Goal: Feedback & Contribution: Submit feedback/report problem

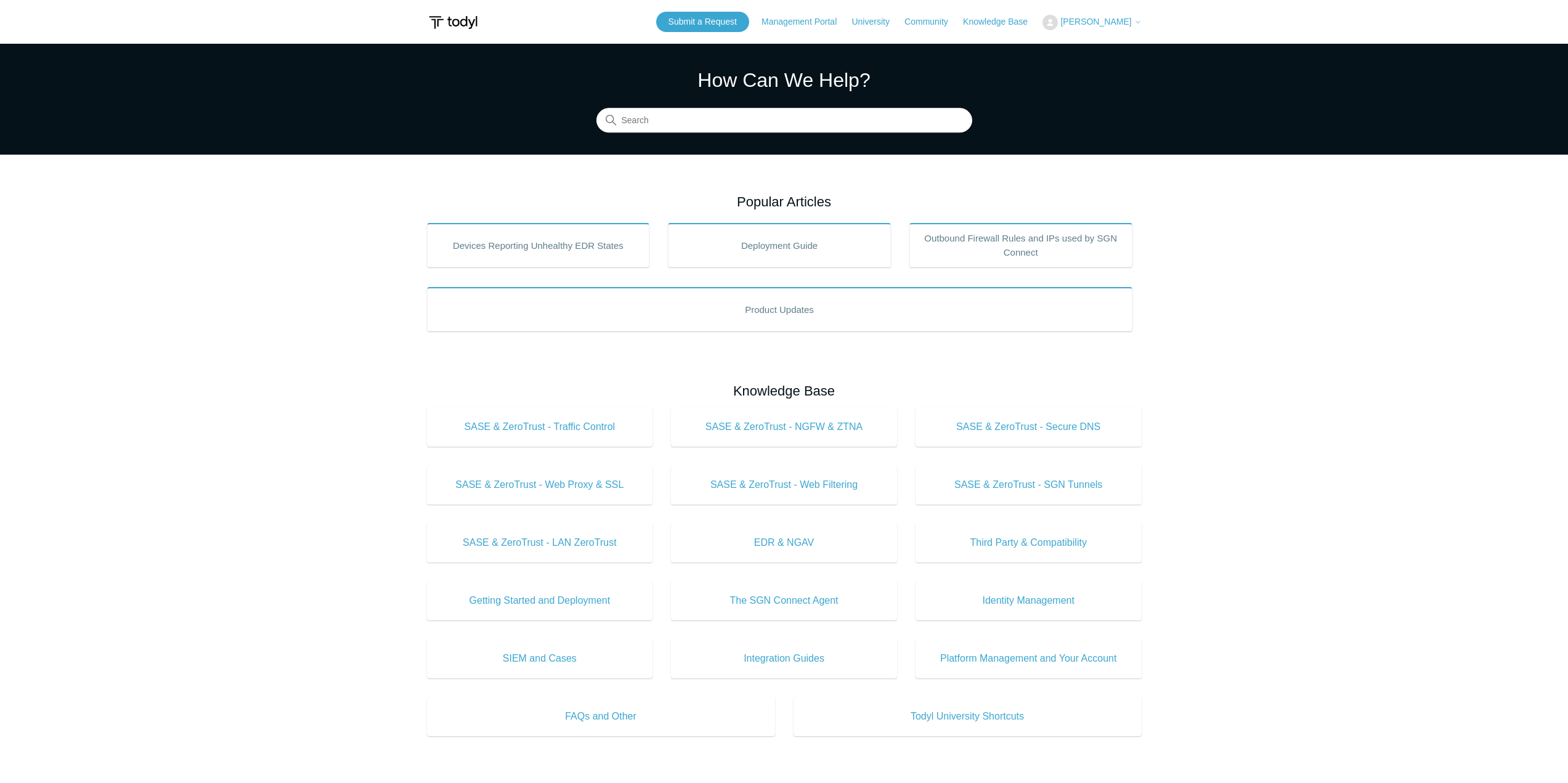
click at [1135, 24] on icon at bounding box center [1138, 22] width 7 height 7
click at [1131, 48] on link "My Support Requests" at bounding box center [1103, 48] width 120 height 21
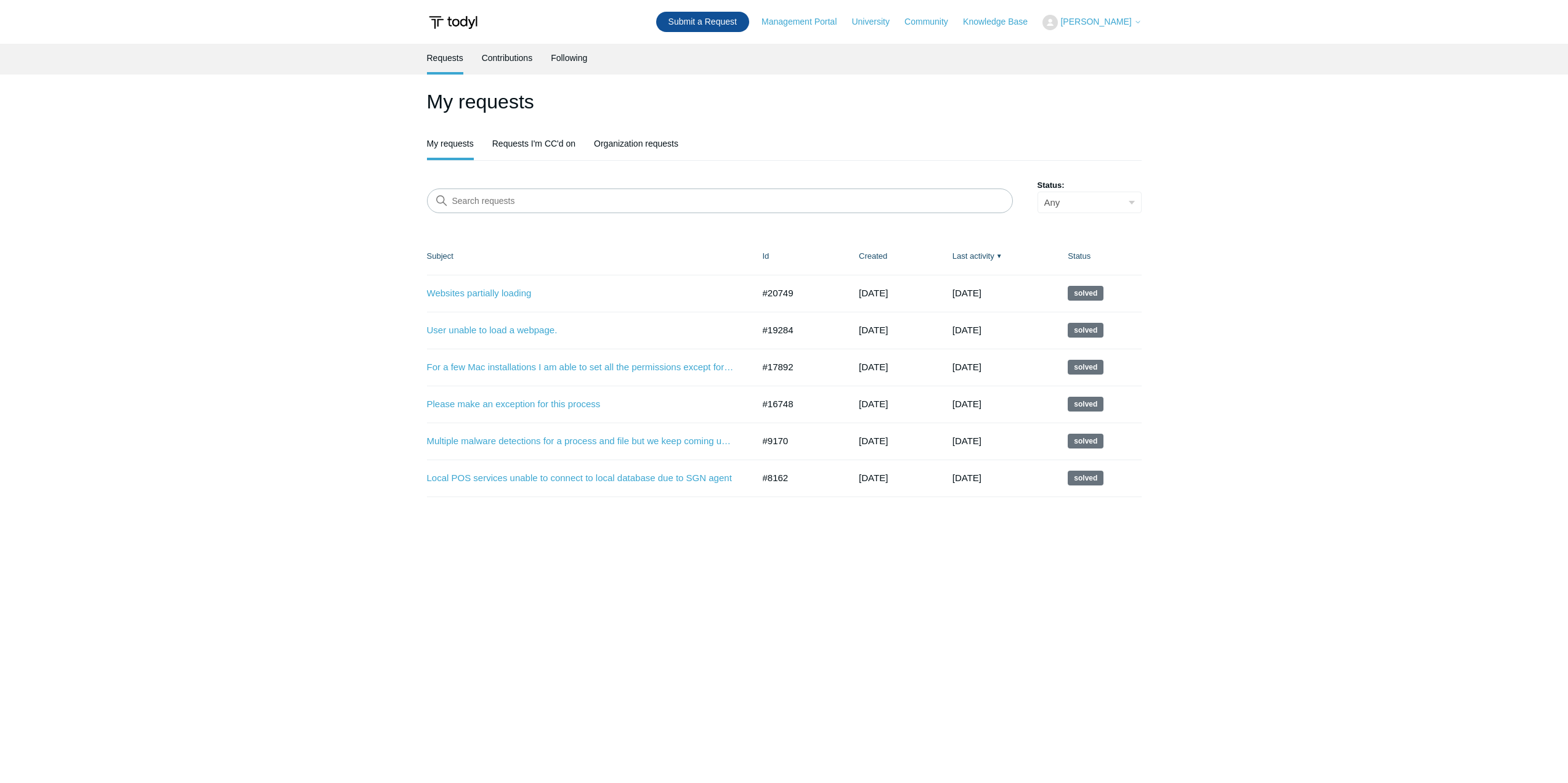
click at [717, 26] on link "Submit a Request" at bounding box center [703, 22] width 93 height 21
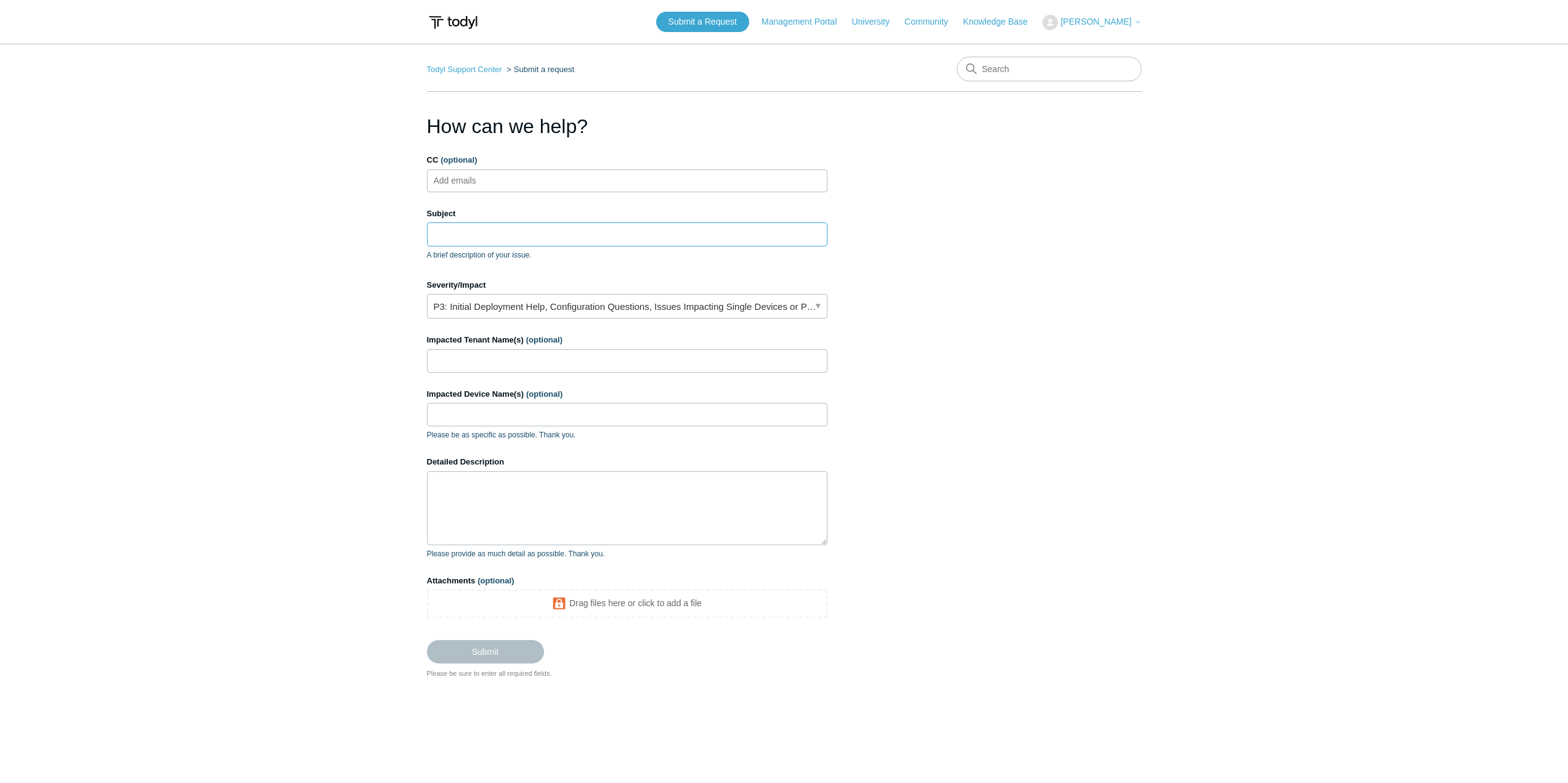
click at [478, 232] on input "Subject" at bounding box center [627, 234] width 400 height 24
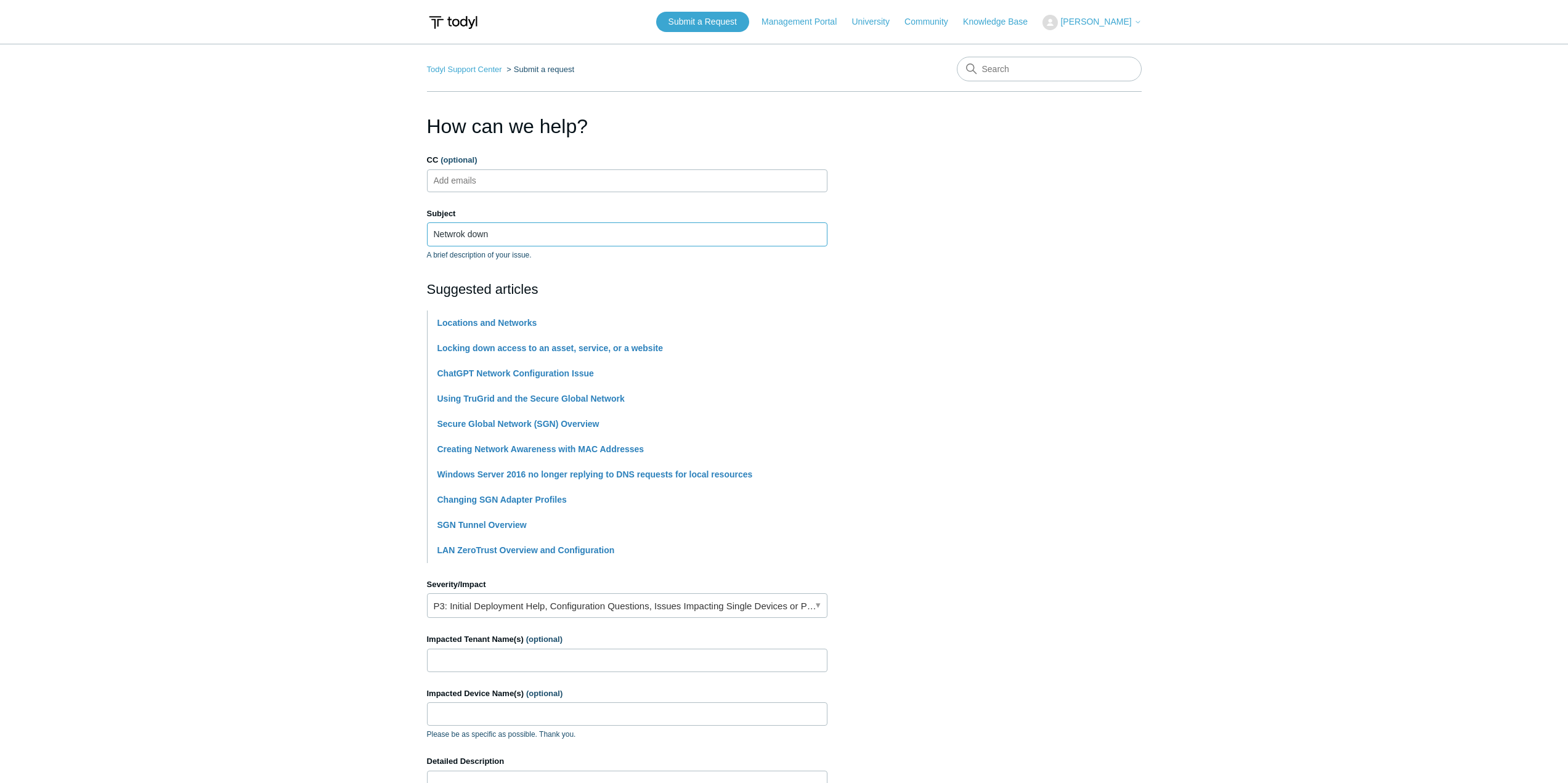
click at [460, 234] on input "Netwrok down" at bounding box center [627, 234] width 400 height 24
type input "Network down"
click at [814, 605] on link "P3: Initial Deployment Help, Configuration Questions, Issues Impacting Single D…" at bounding box center [627, 605] width 400 height 24
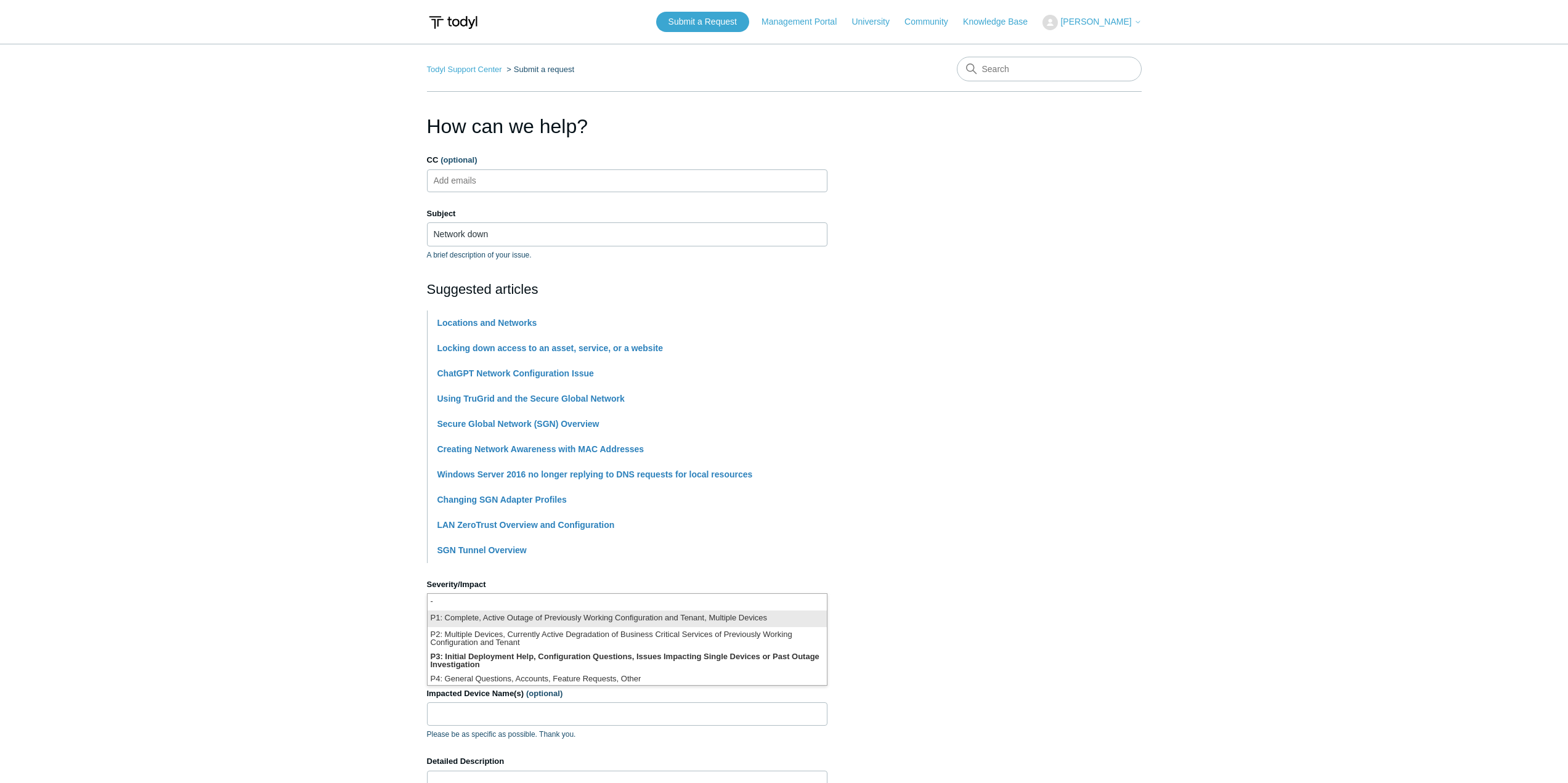
click at [549, 623] on li "P1: Complete, Active Outage of Previously Working Configuration and Tenant, Mul…" at bounding box center [627, 619] width 399 height 17
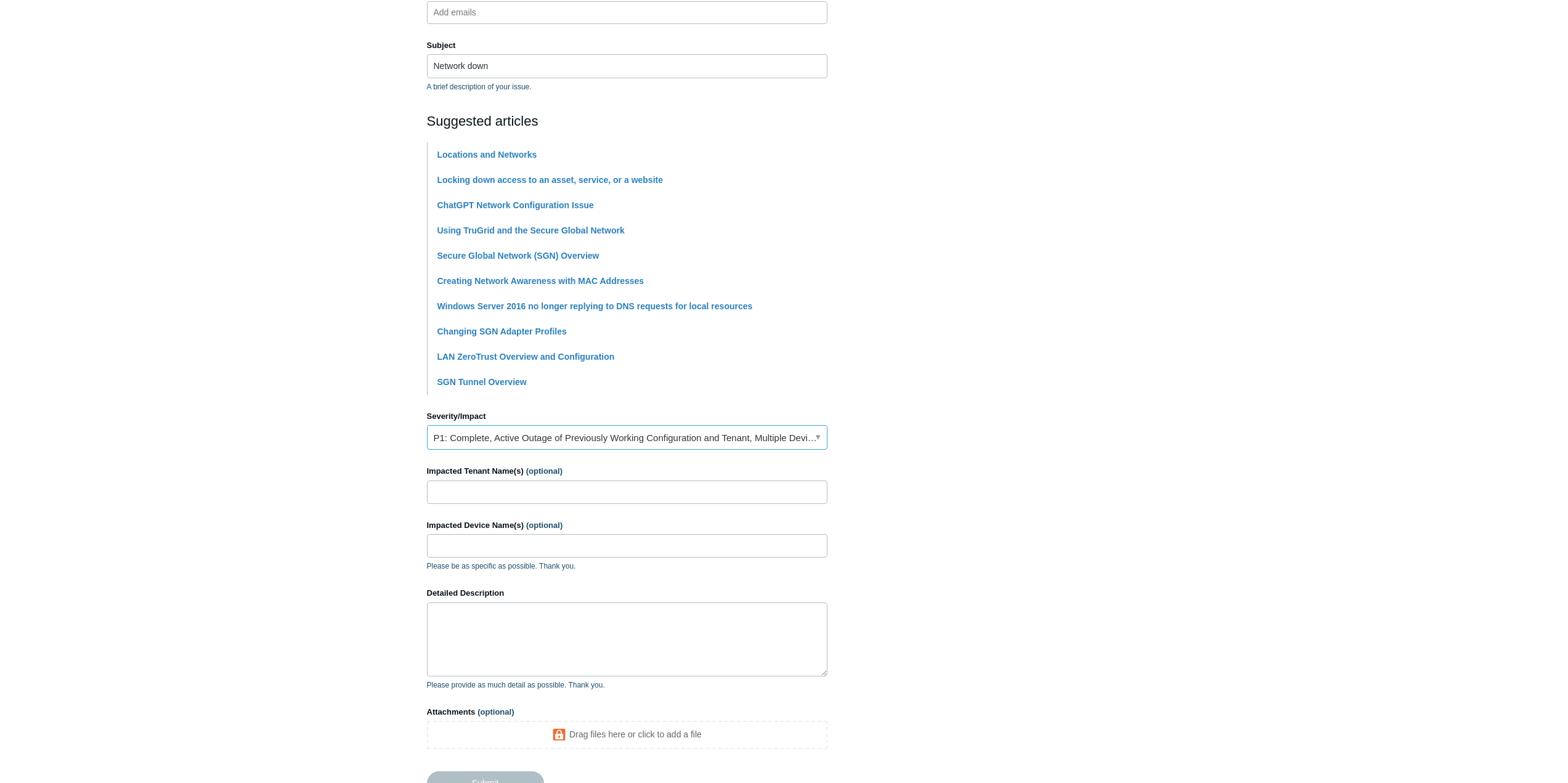
scroll to position [185, 0]
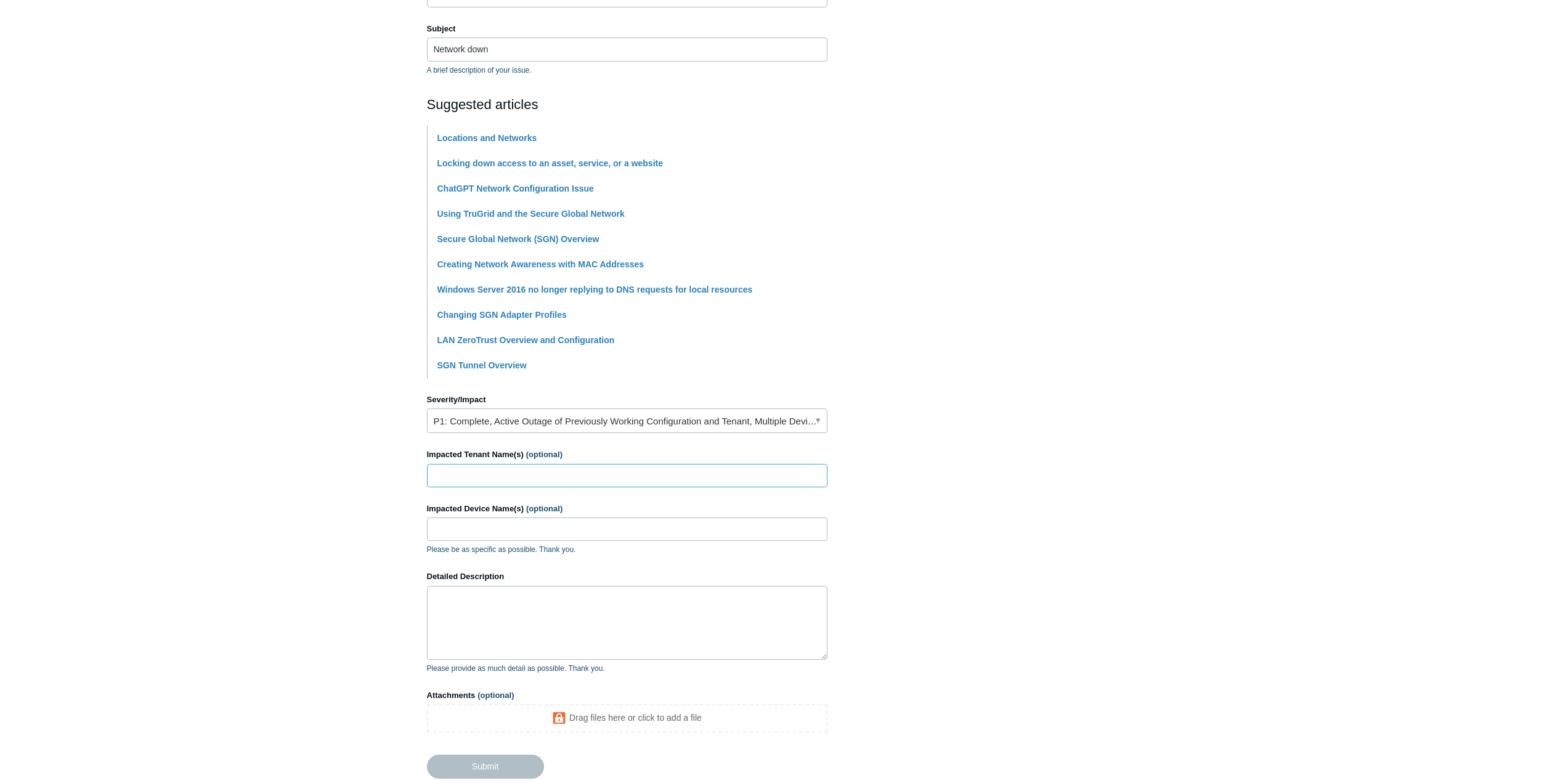
click at [495, 475] on input "Impacted Tenant Name(s) (optional)" at bounding box center [627, 476] width 400 height 24
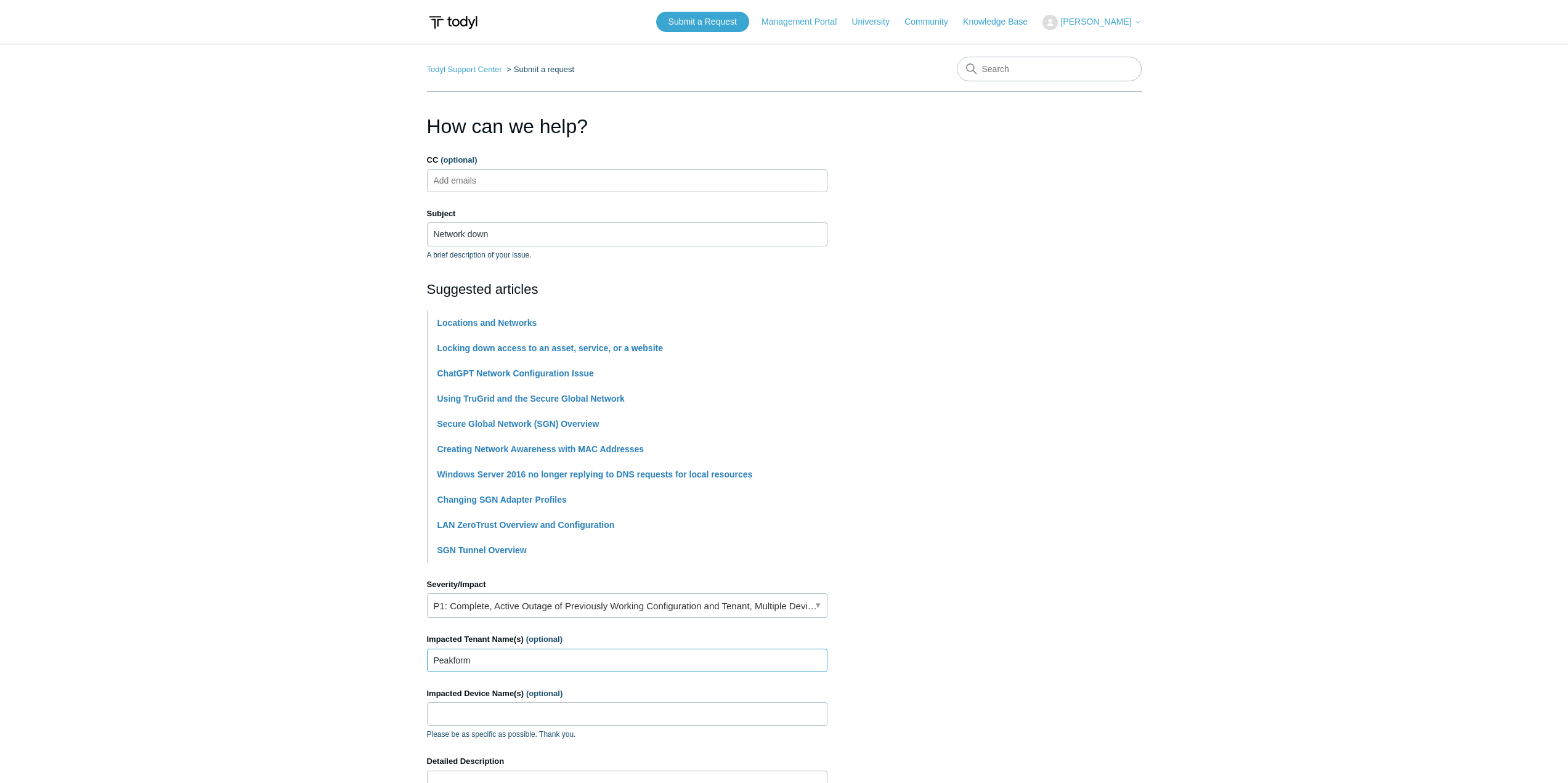
click at [499, 663] on input "Peakform" at bounding box center [627, 661] width 400 height 24
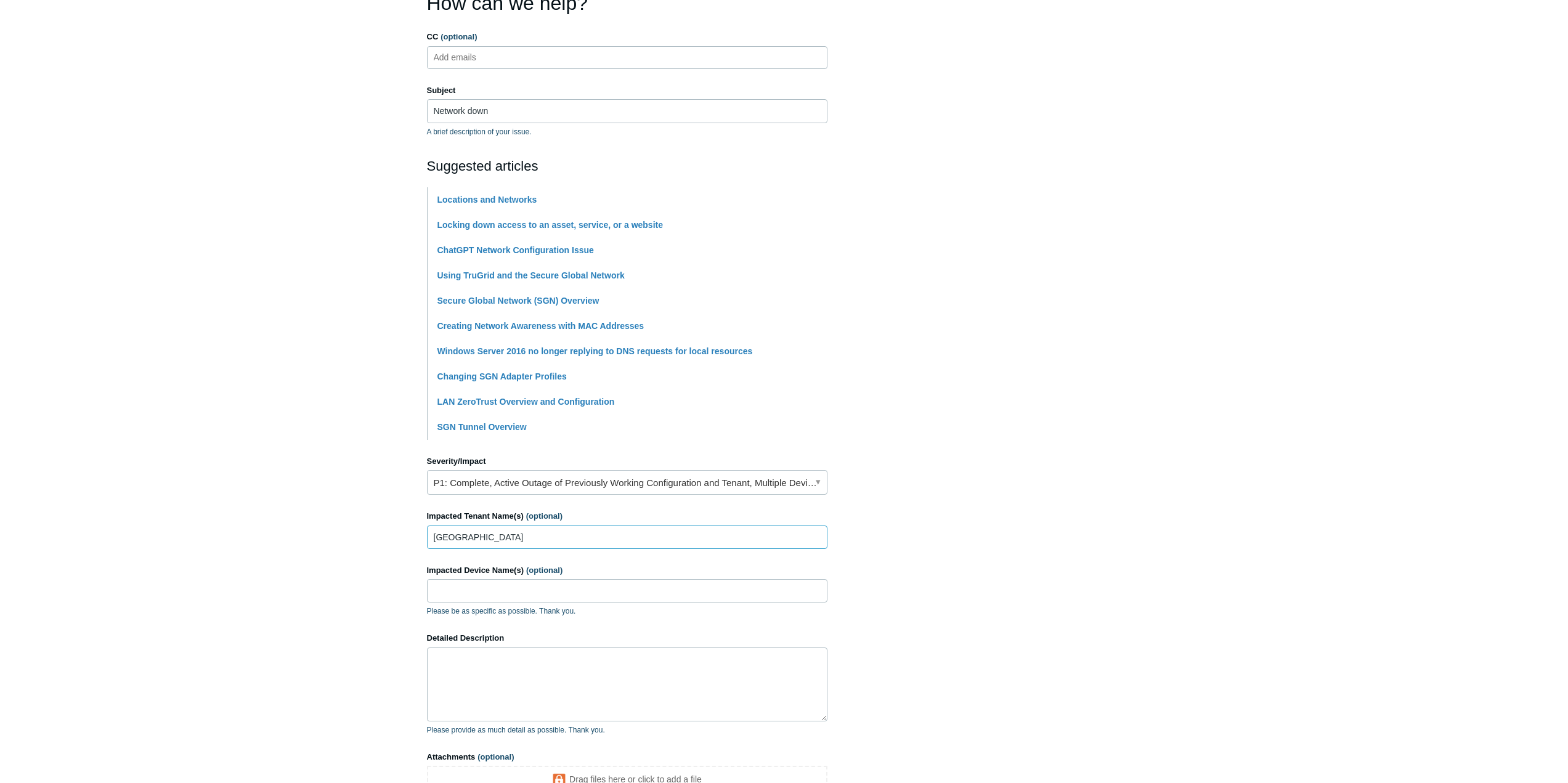
type input "Peakform Medical Center"
click at [563, 596] on input "Impacted Device Name(s) (optional)" at bounding box center [627, 591] width 400 height 24
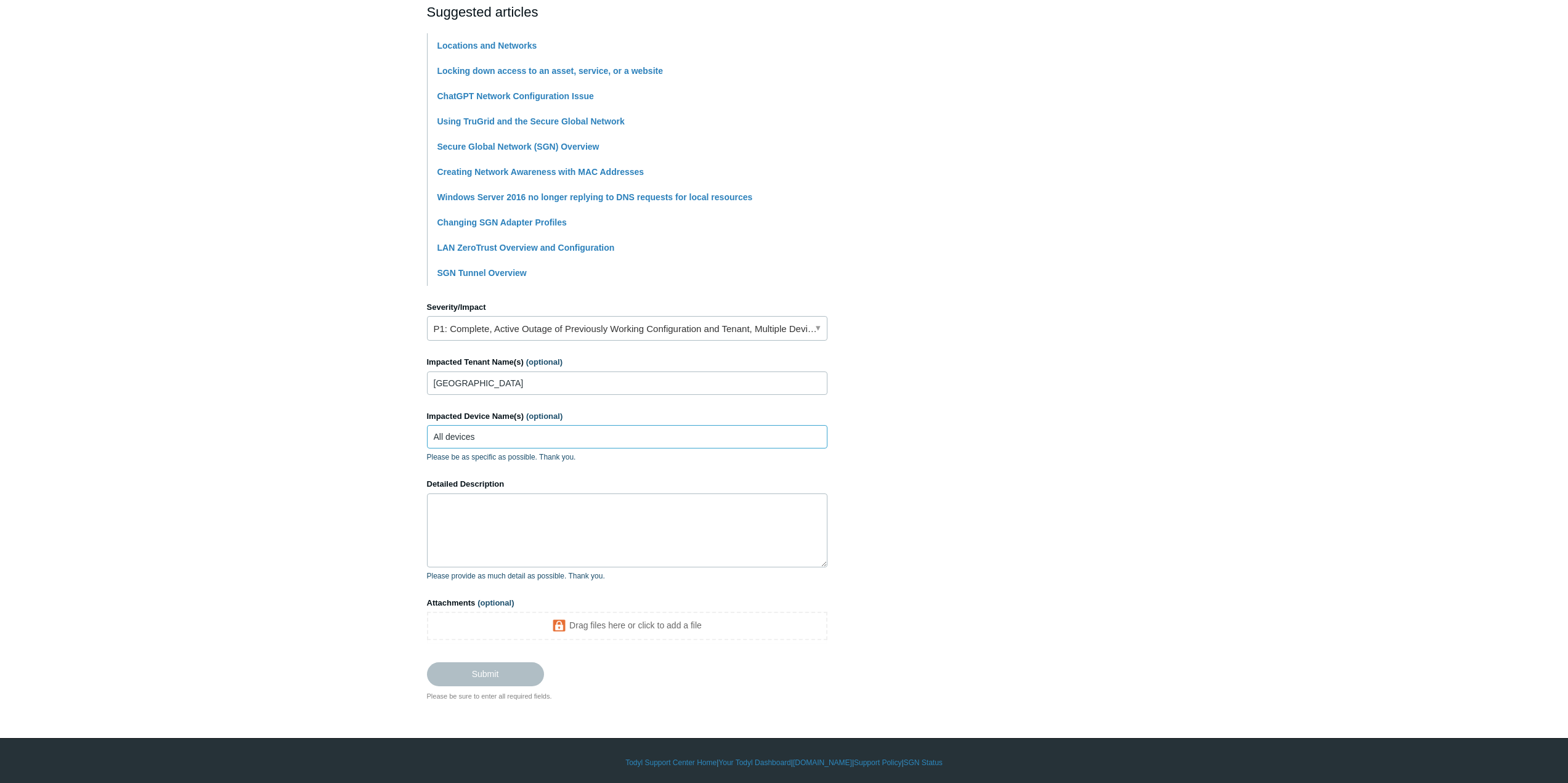
scroll to position [281, 0]
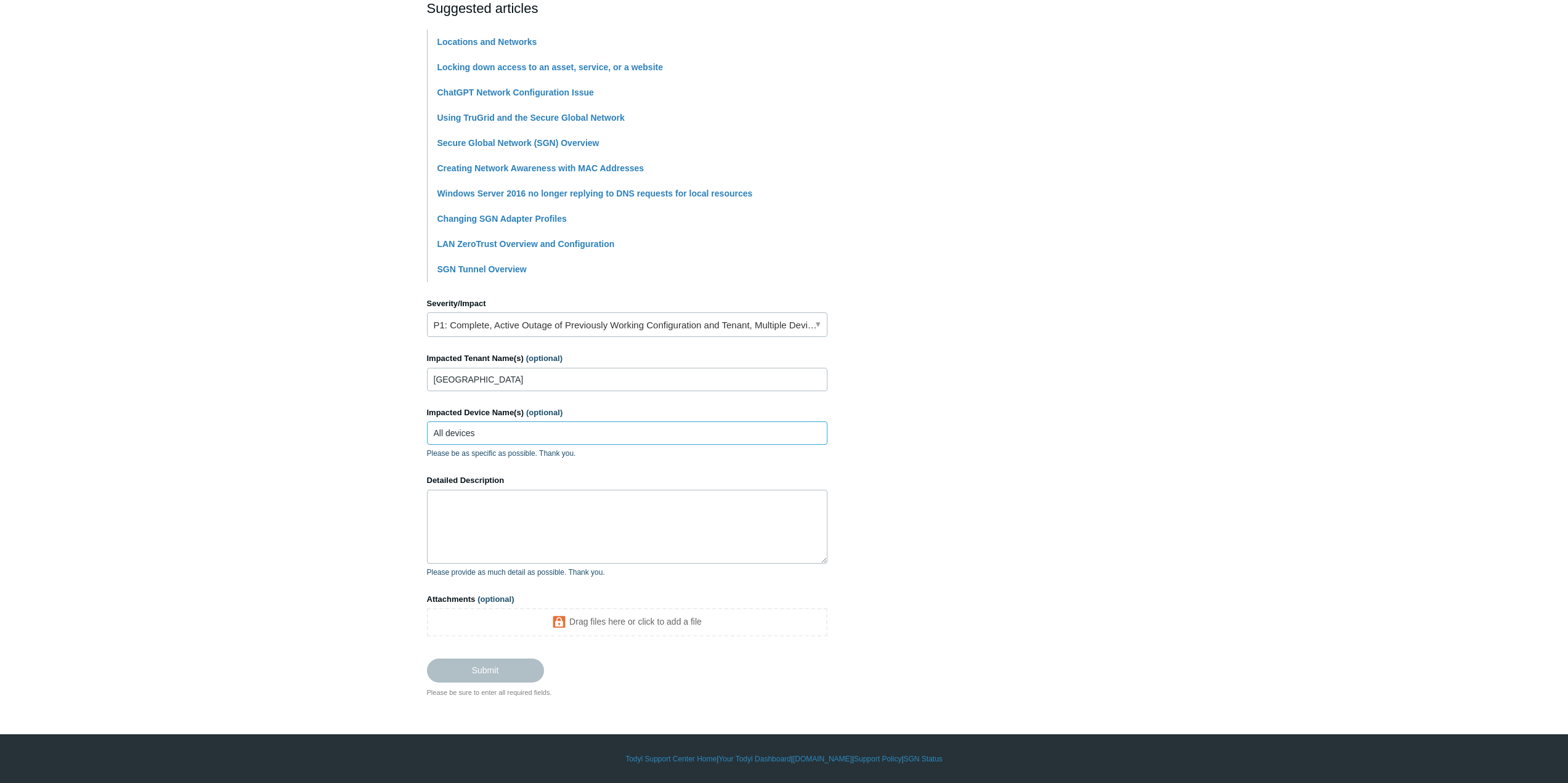
type input "All devices"
click at [553, 541] on textarea "Detailed Description" at bounding box center [627, 526] width 400 height 74
click at [460, 520] on textarea "Detailed Description" at bounding box center [627, 526] width 400 height 74
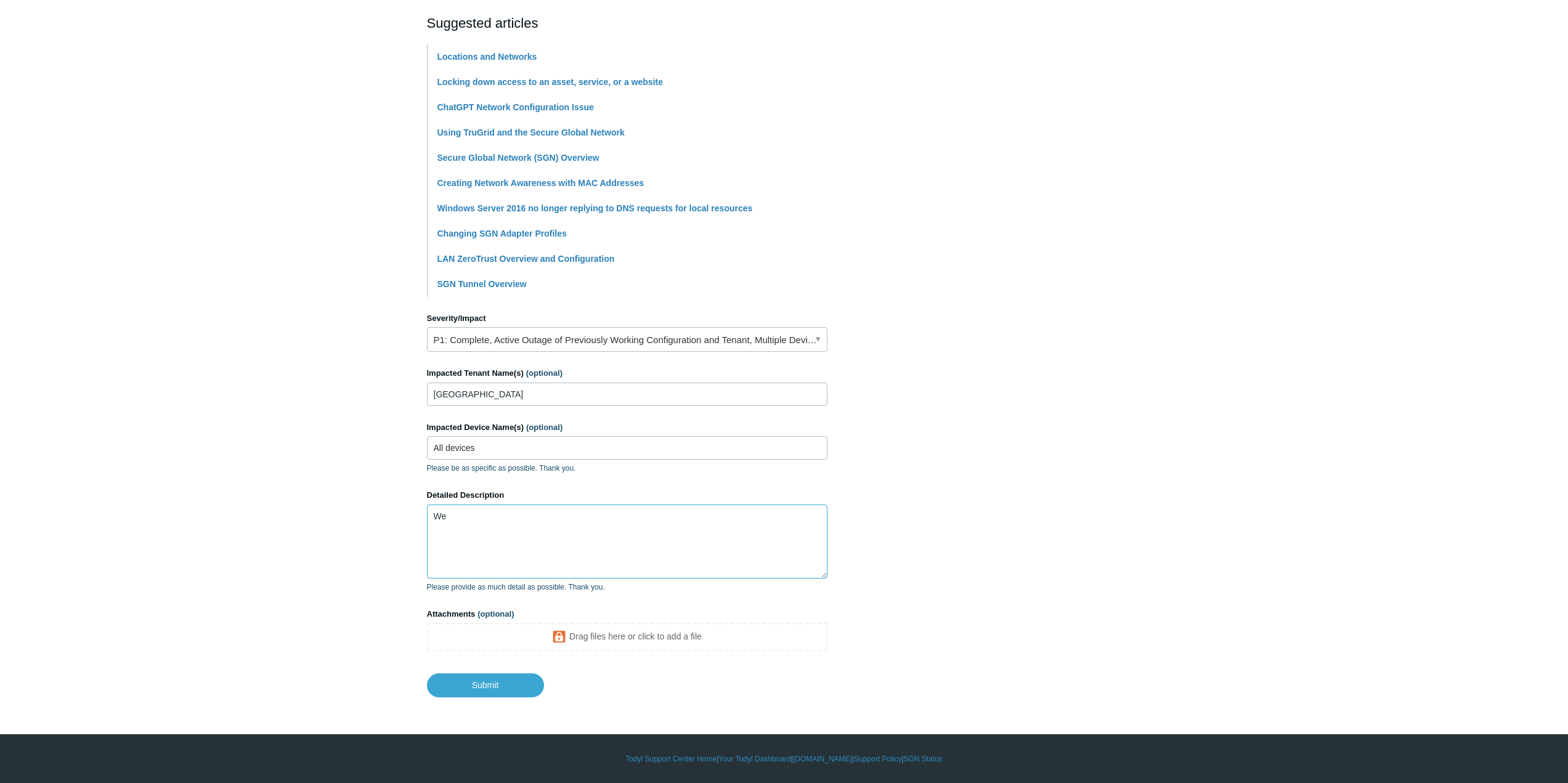
type textarea "W"
click at [549, 515] on textarea "We are unable to determin" at bounding box center [627, 541] width 400 height 74
drag, startPoint x: 450, startPoint y: 519, endPoint x: 718, endPoint y: 516, distance: 268.0
click at [718, 516] on textarea "We are unable to determine why the Site to Site VPN tunnel connections" at bounding box center [627, 541] width 400 height 74
click at [434, 546] on textarea "We are currently unable to maintain Site to Site VPN's. Local hostname resoluti…" at bounding box center [627, 541] width 400 height 74
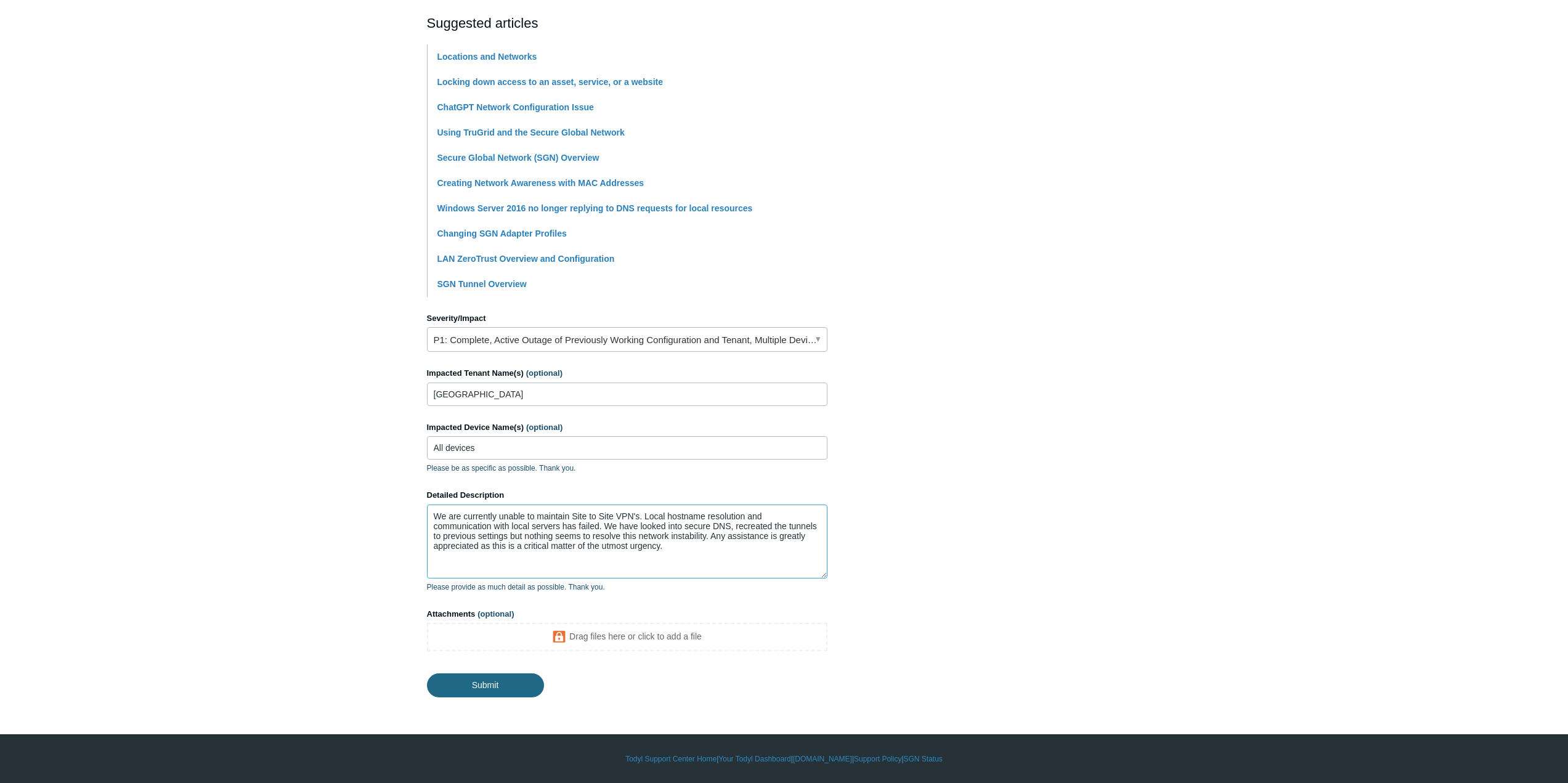
type textarea "We are currently unable to maintain Site to Site VPN's. Local hostname resoluti…"
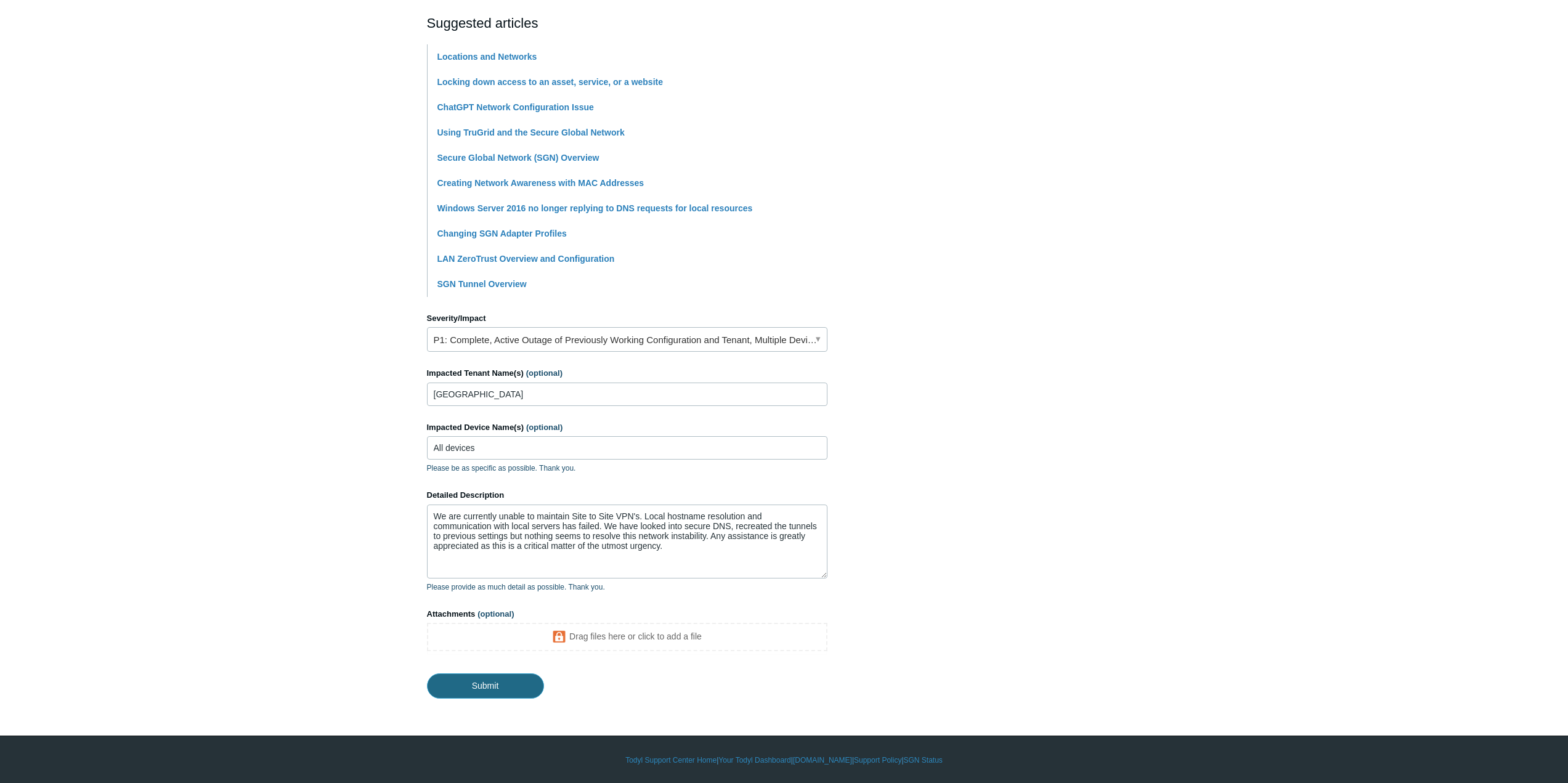
click at [501, 687] on input "Submit" at bounding box center [485, 685] width 117 height 24
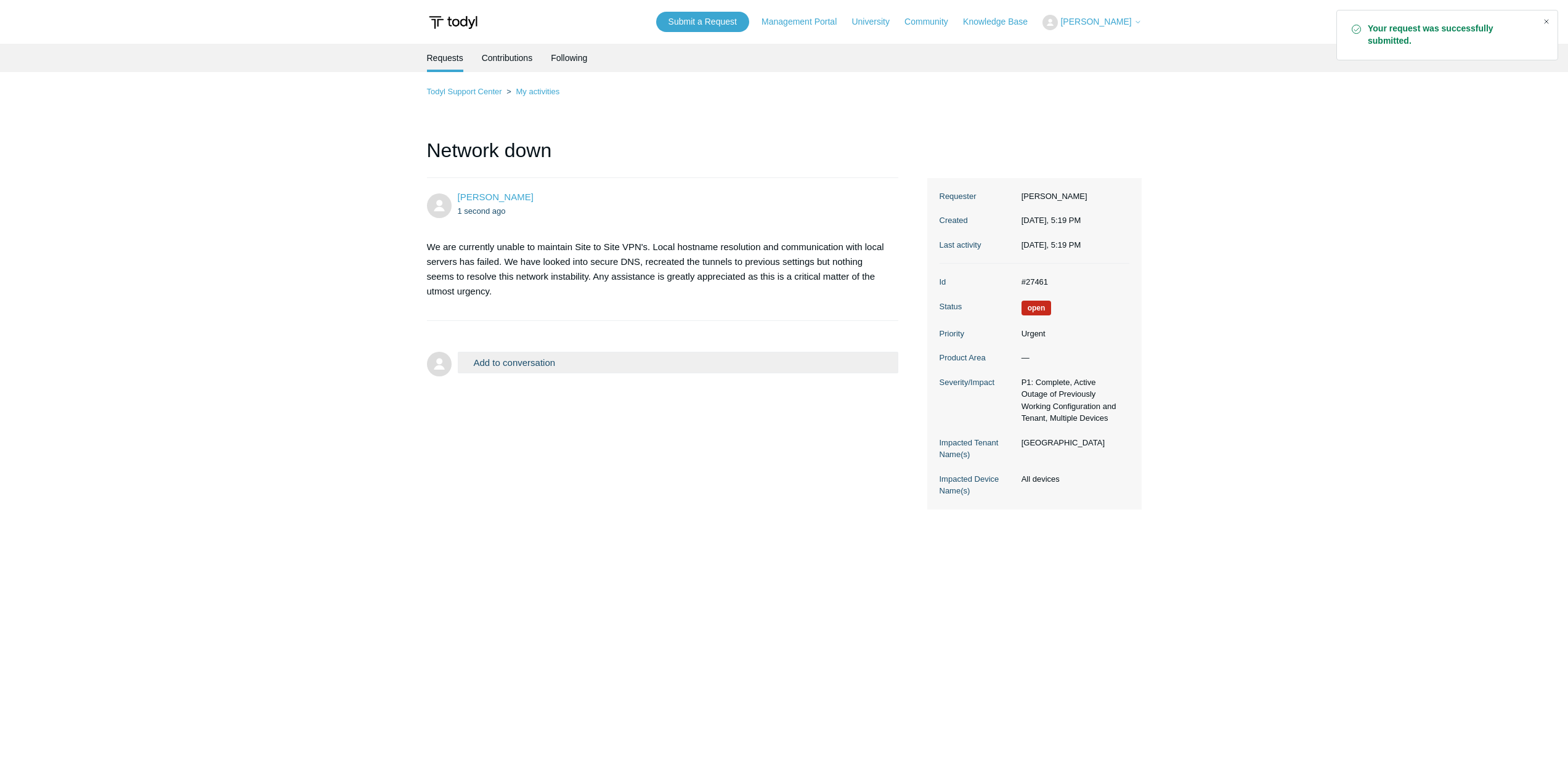
click at [1547, 17] on div "Close" at bounding box center [1546, 21] width 17 height 17
